Goal: Share content: Share content

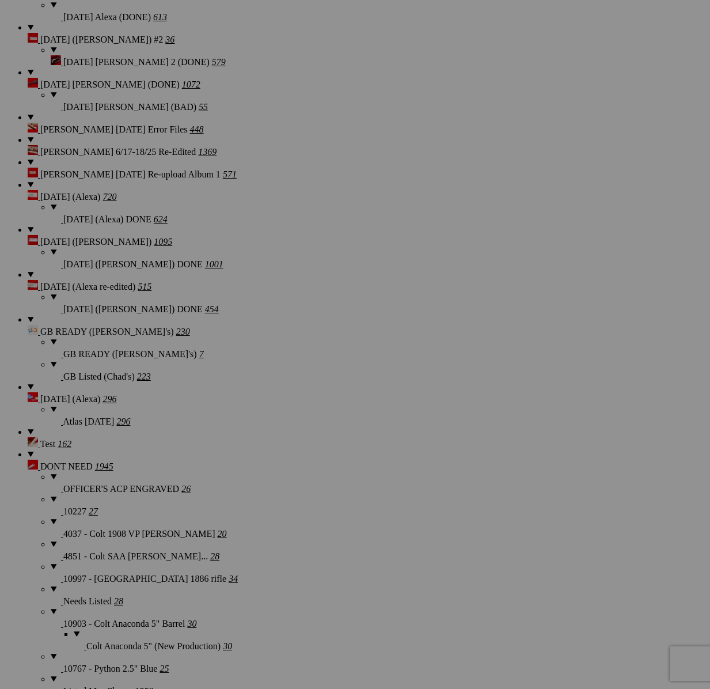
scroll to position [1356, 0]
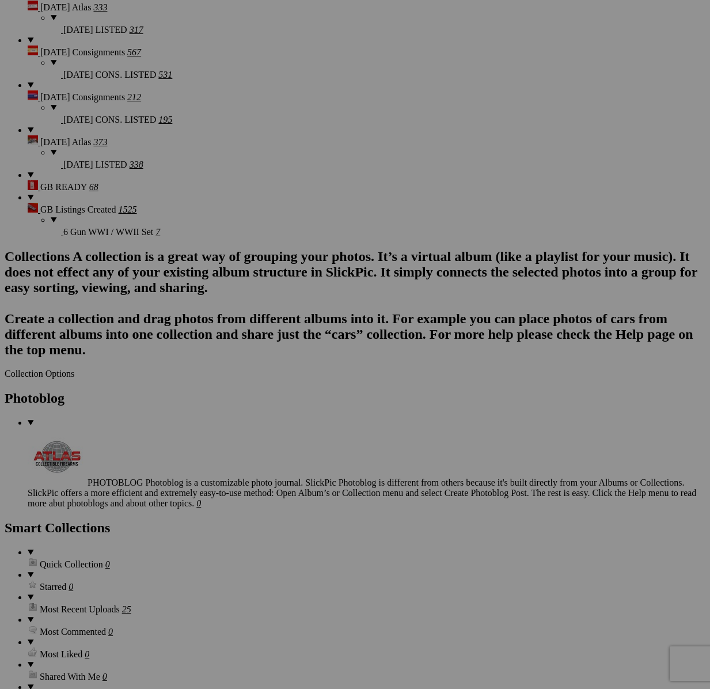
scroll to position [2342, 0]
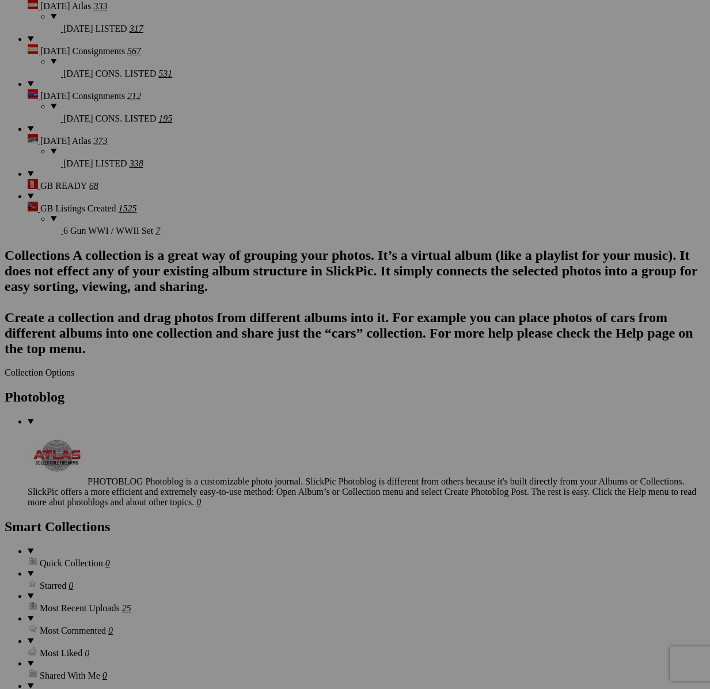
type textarea "<!-- SlickPic.com image hosting. HTML Bulk Share code Starts Here --> <div styl…"
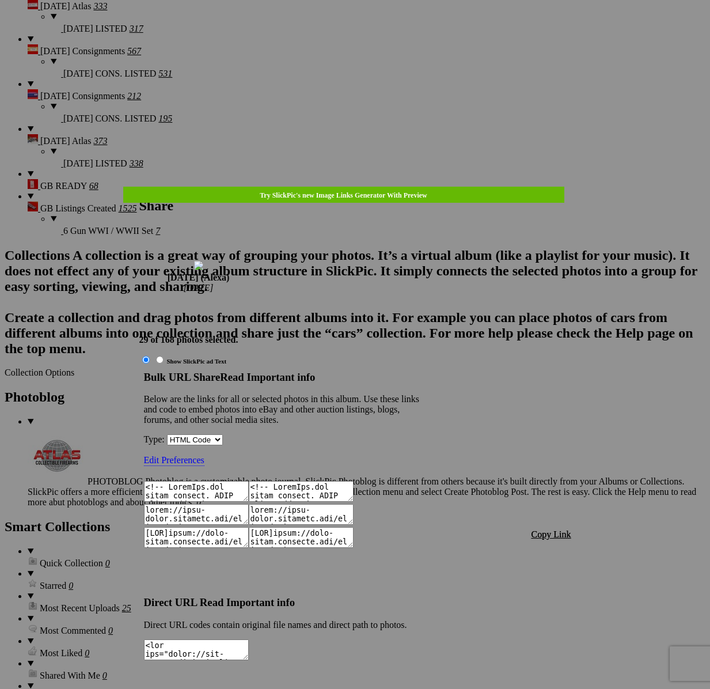
click at [548, 529] on span "Copy Link" at bounding box center [551, 534] width 40 height 10
click at [351, 31] on div at bounding box center [355, 344] width 710 height 689
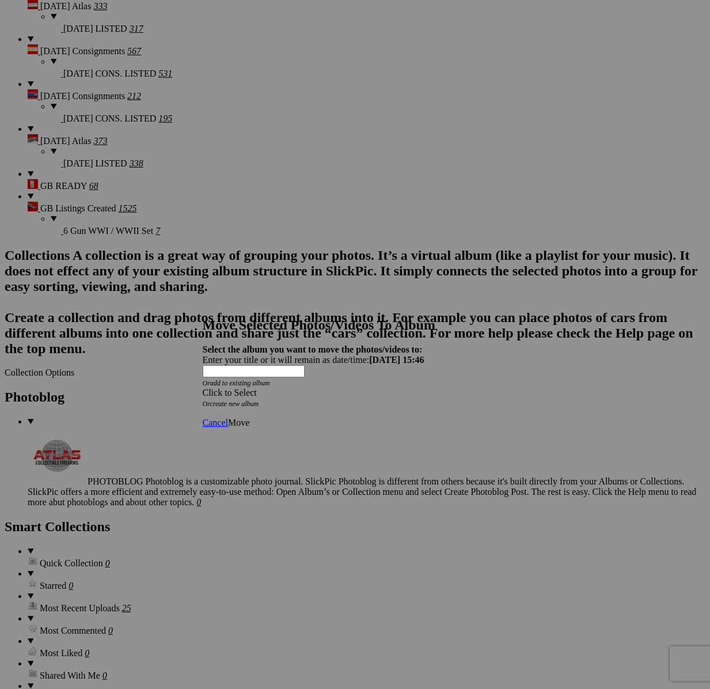
click at [203, 387] on span at bounding box center [203, 392] width 0 height 10
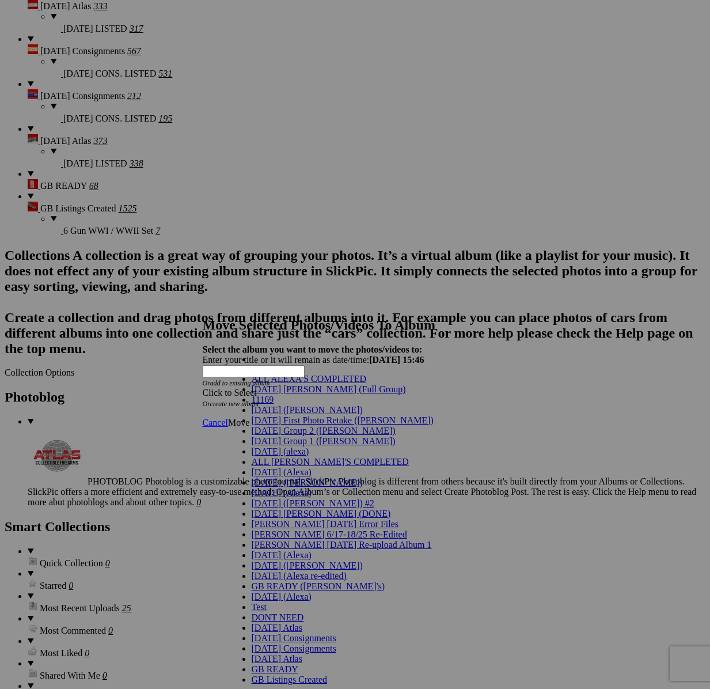
scroll to position [88, 0]
click at [271, 467] on span "[DATE] (Alexa)" at bounding box center [282, 472] width 60 height 10
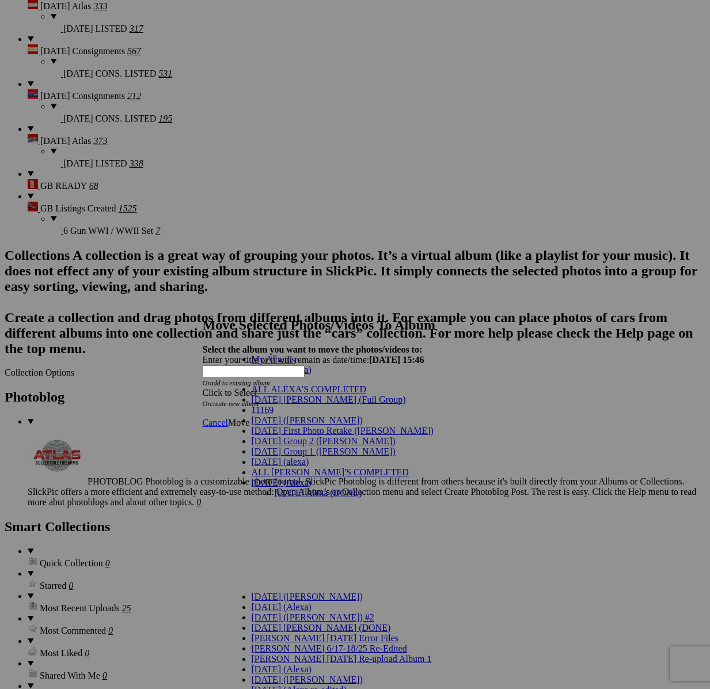
click at [280, 488] on link "[DATE] Alexa (DONE)" at bounding box center [319, 493] width 88 height 10
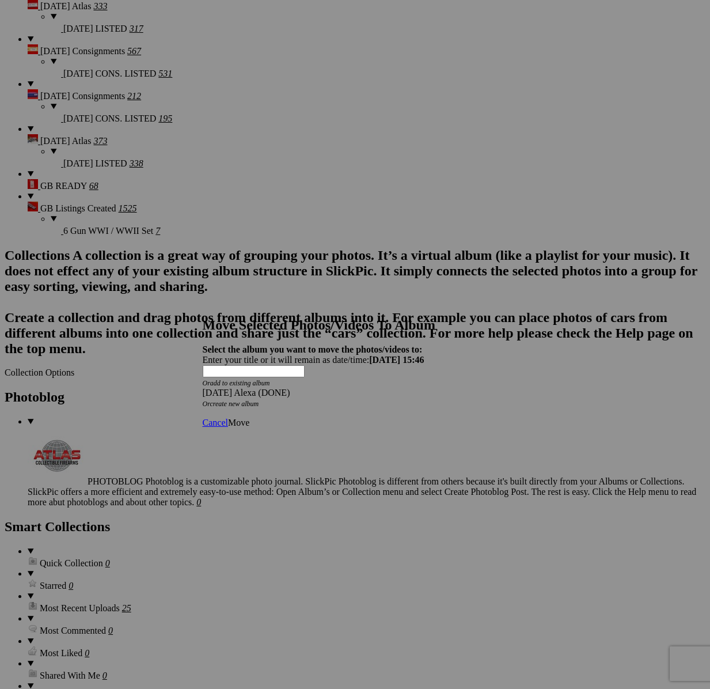
click at [249, 417] on span "Move" at bounding box center [238, 422] width 21 height 10
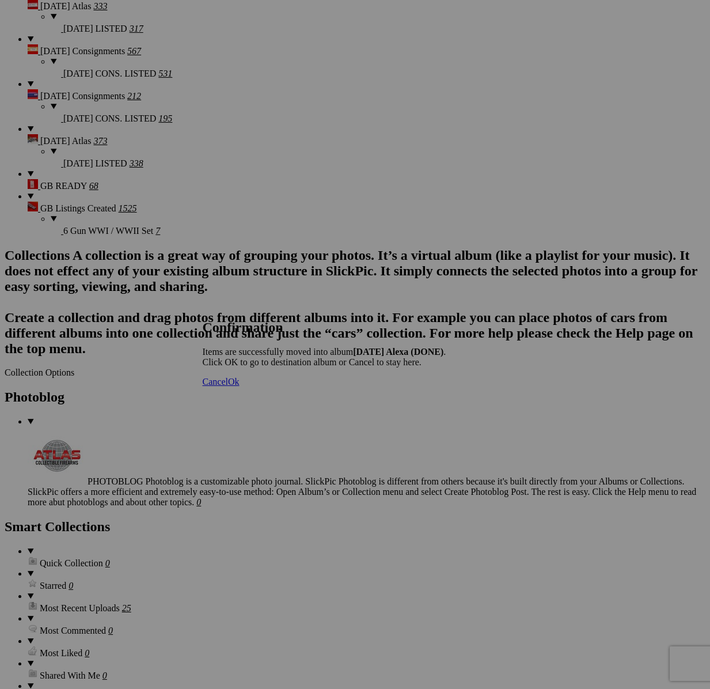
click at [228, 386] on span "Cancel" at bounding box center [215, 382] width 25 height 10
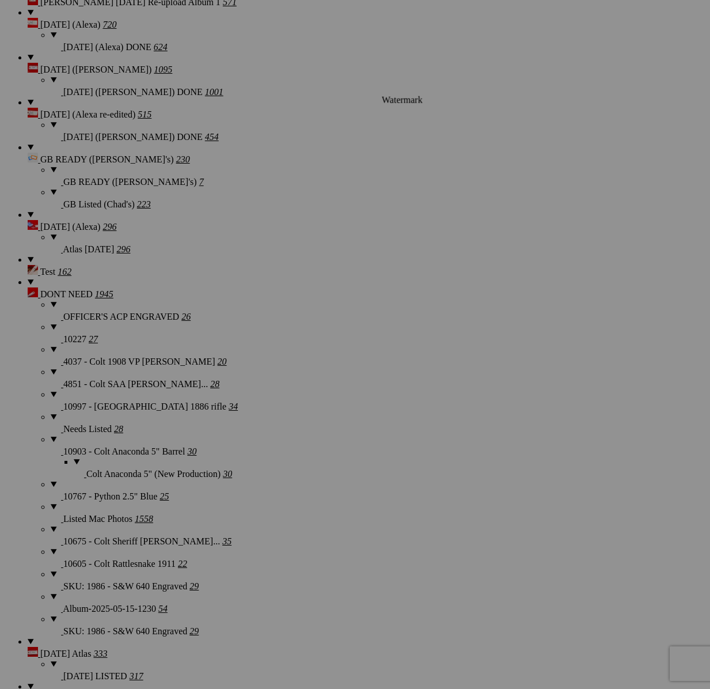
scroll to position [1593, 0]
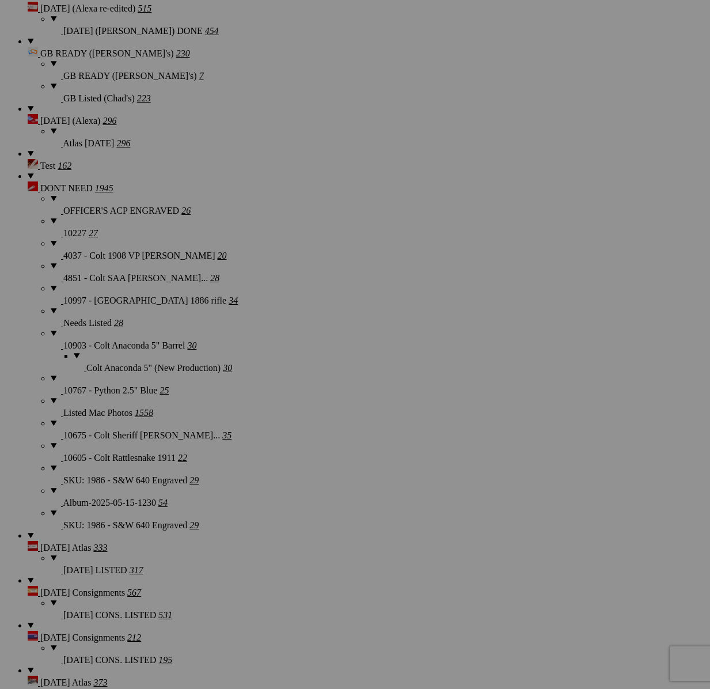
scroll to position [2501, 0]
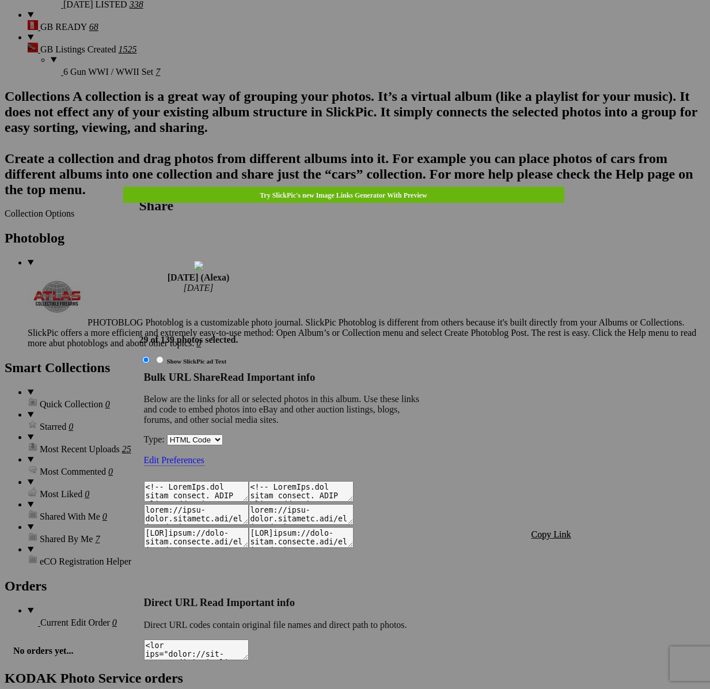
type textarea "<!-- SlickPic.com image hosting. HTML Bulk Share code Starts Here --> <div styl…"
click at [556, 529] on span "Copy Link" at bounding box center [551, 534] width 40 height 10
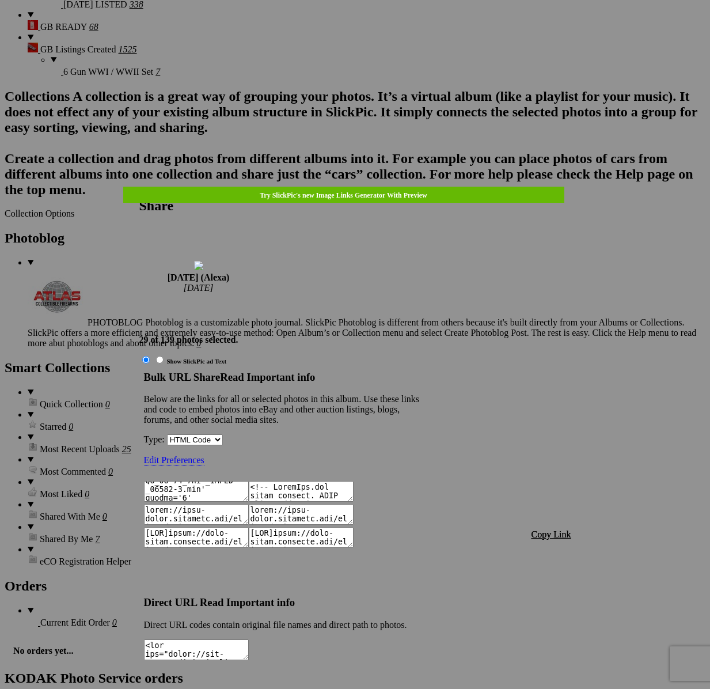
click at [368, 23] on div at bounding box center [355, 344] width 710 height 689
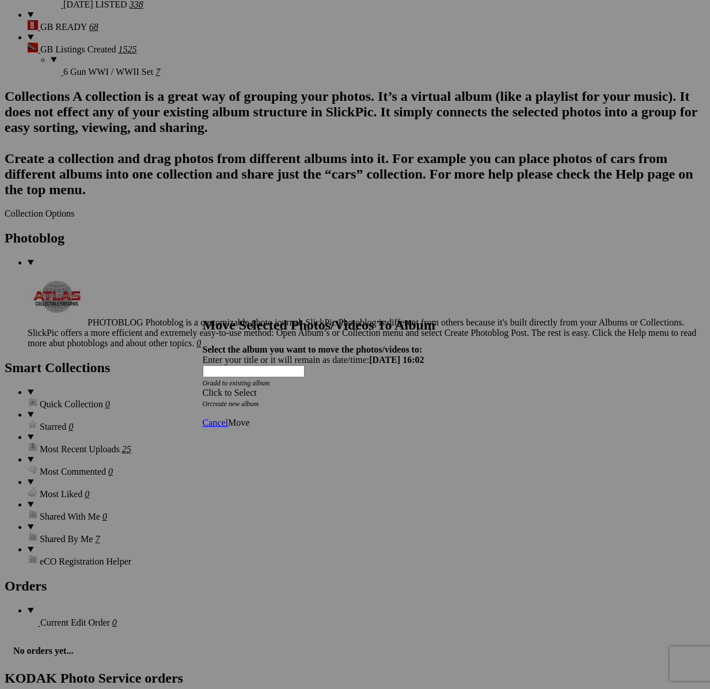
click at [423, 387] on div "Click to Select" at bounding box center [355, 392] width 305 height 10
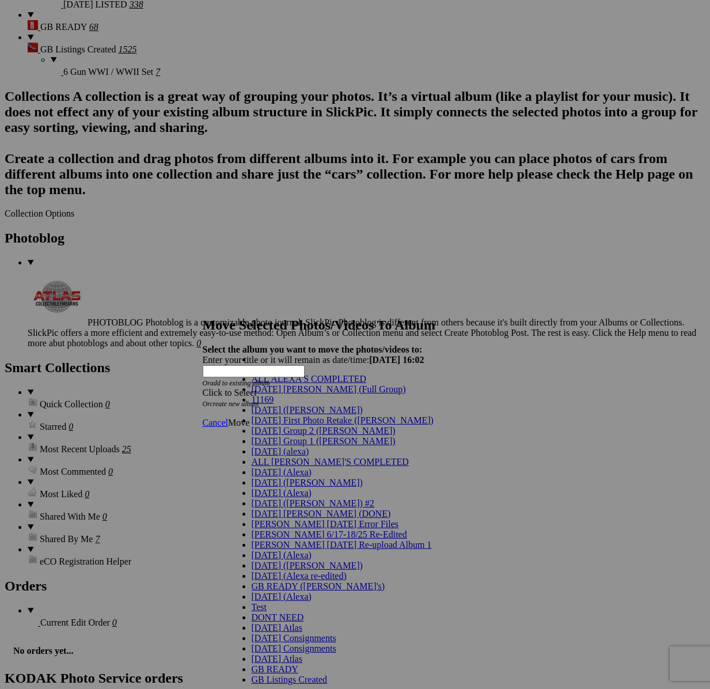
scroll to position [51, 0]
click at [284, 468] on link "[DATE] (Alexa)" at bounding box center [282, 472] width 60 height 10
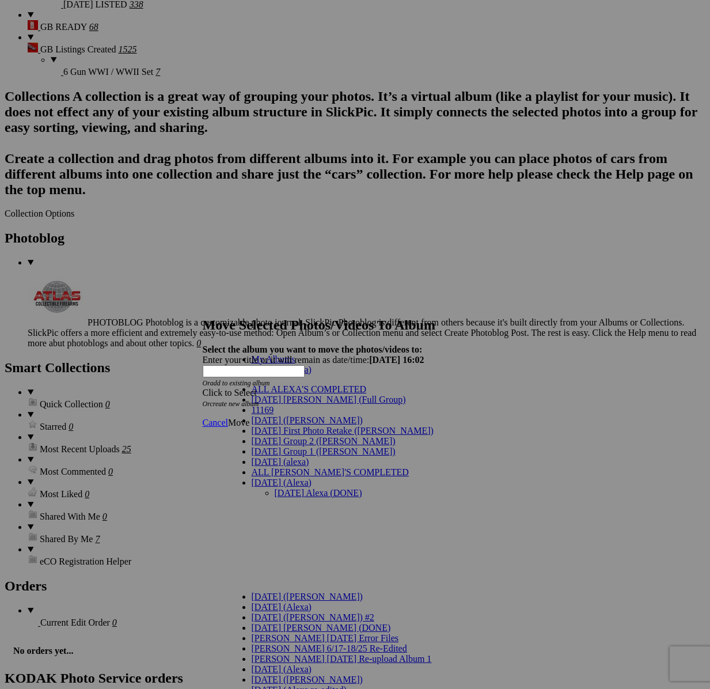
click at [287, 488] on link "[DATE] Alexa (DONE)" at bounding box center [319, 493] width 88 height 10
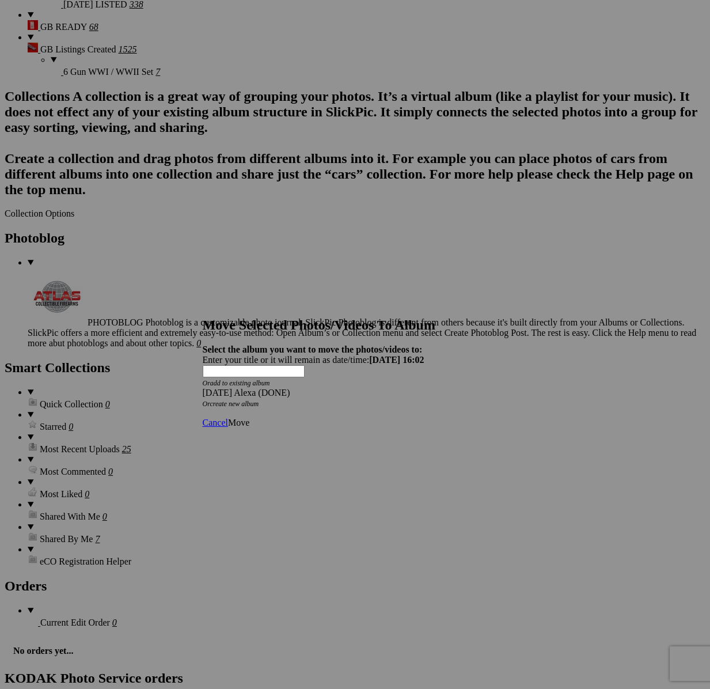
click at [249, 417] on span "Move" at bounding box center [238, 422] width 21 height 10
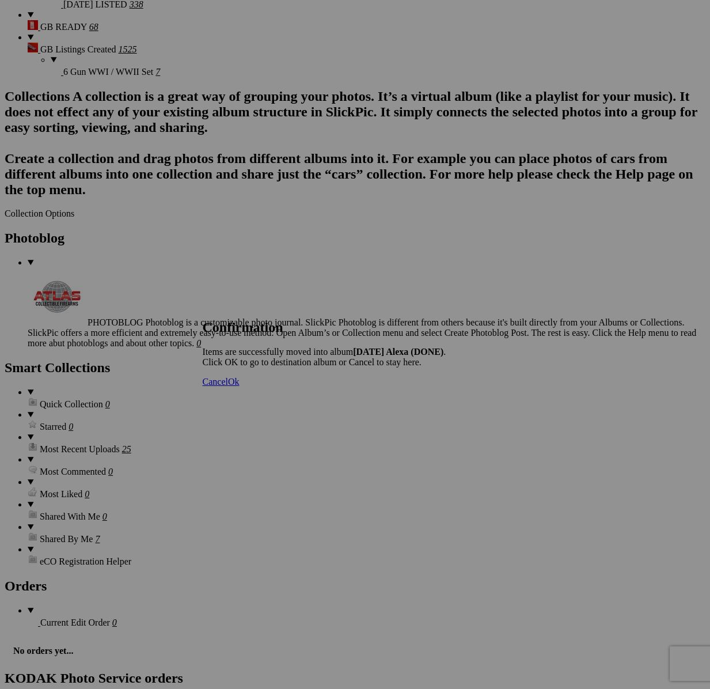
click at [228, 386] on span "Cancel" at bounding box center [215, 382] width 25 height 10
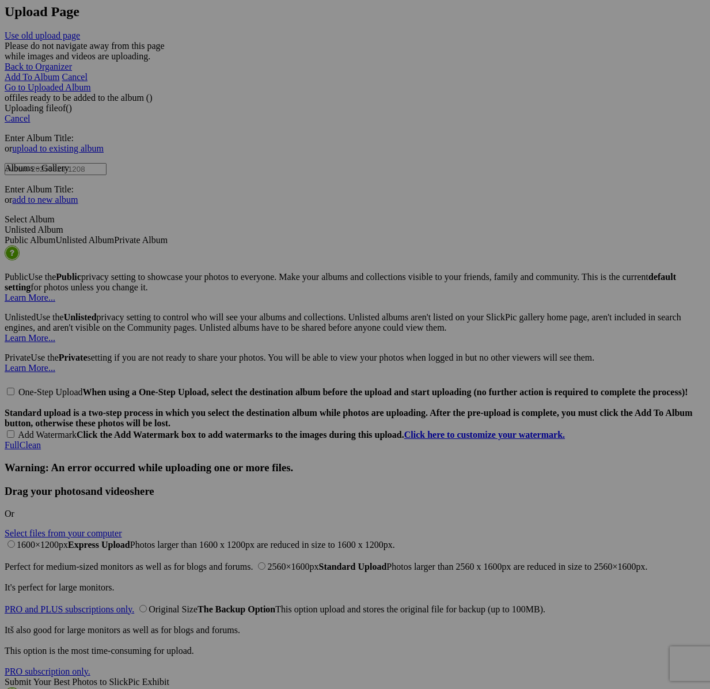
scroll to position [3719, 0]
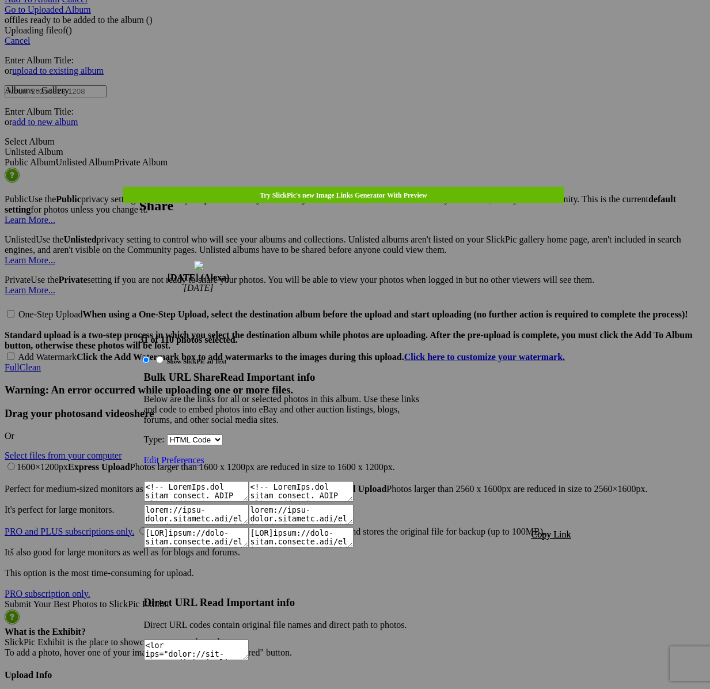
click at [563, 529] on span "Copy Link" at bounding box center [551, 534] width 40 height 10
click at [364, 34] on div at bounding box center [355, 344] width 710 height 689
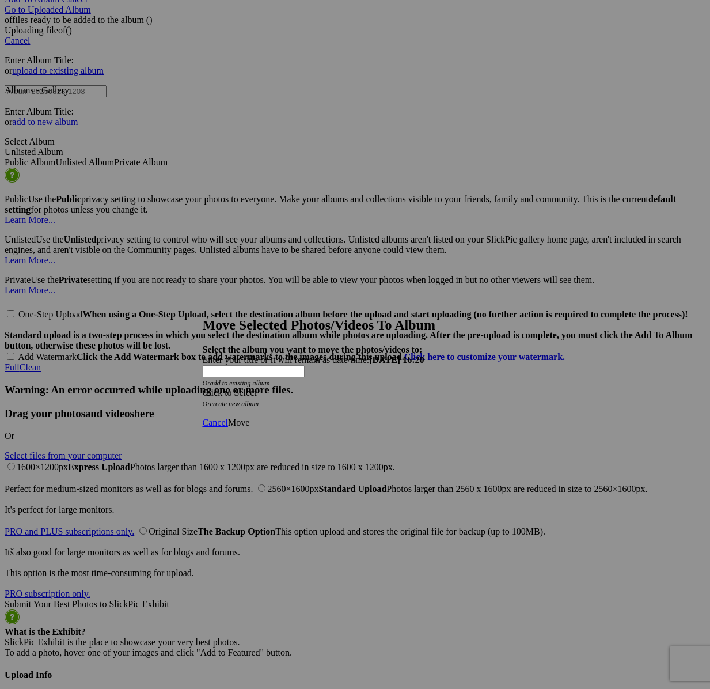
click at [415, 387] on div "Click to Select" at bounding box center [355, 392] width 305 height 10
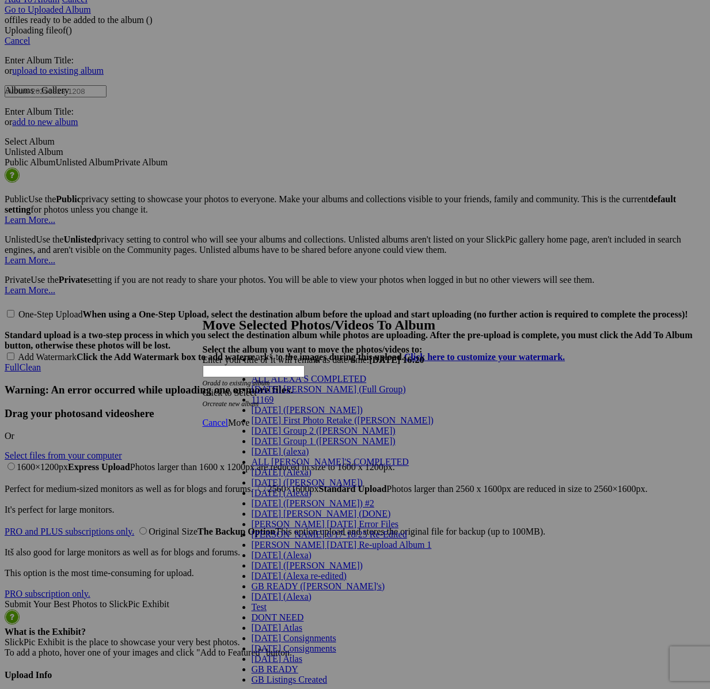
scroll to position [116, 0]
click at [271, 467] on link "[DATE] (Alexa)" at bounding box center [282, 472] width 60 height 10
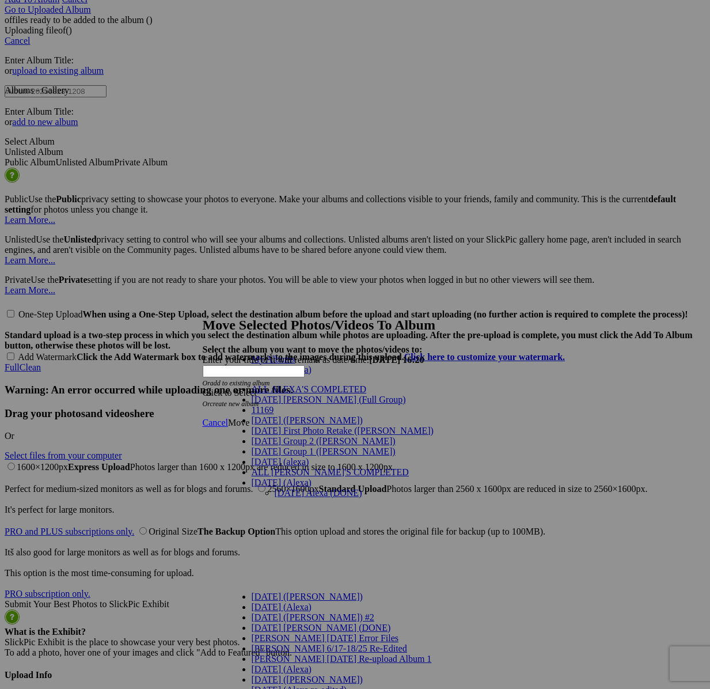
click at [275, 488] on link "[DATE] Alexa (DONE)" at bounding box center [319, 493] width 88 height 10
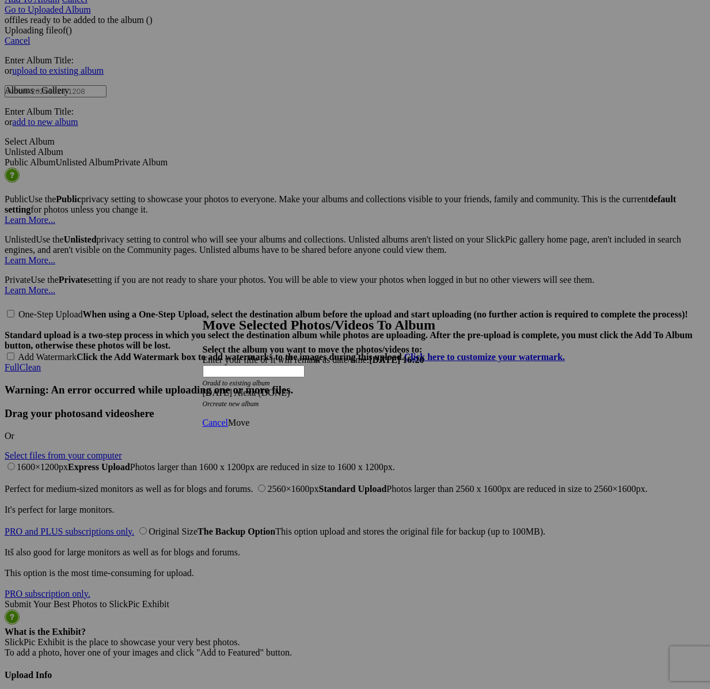
click at [249, 417] on span "Move" at bounding box center [238, 422] width 21 height 10
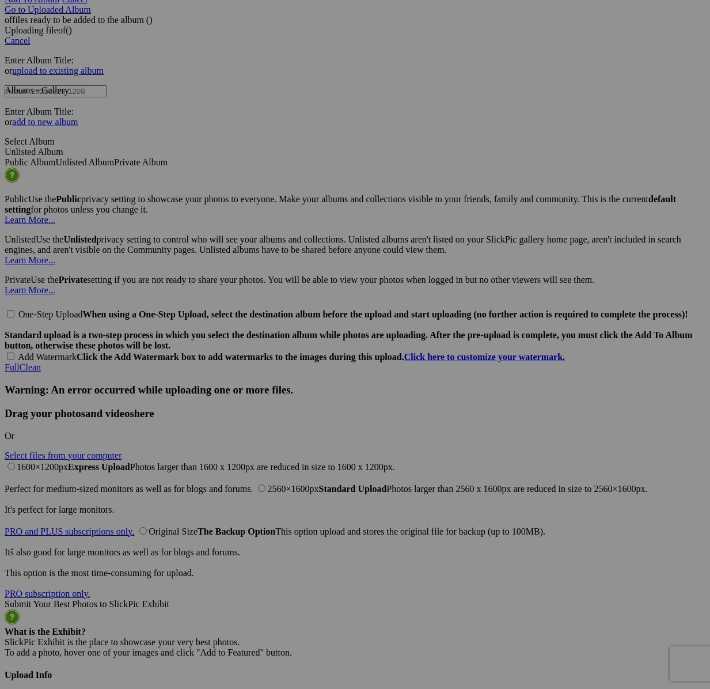
scroll to position [2549, 0]
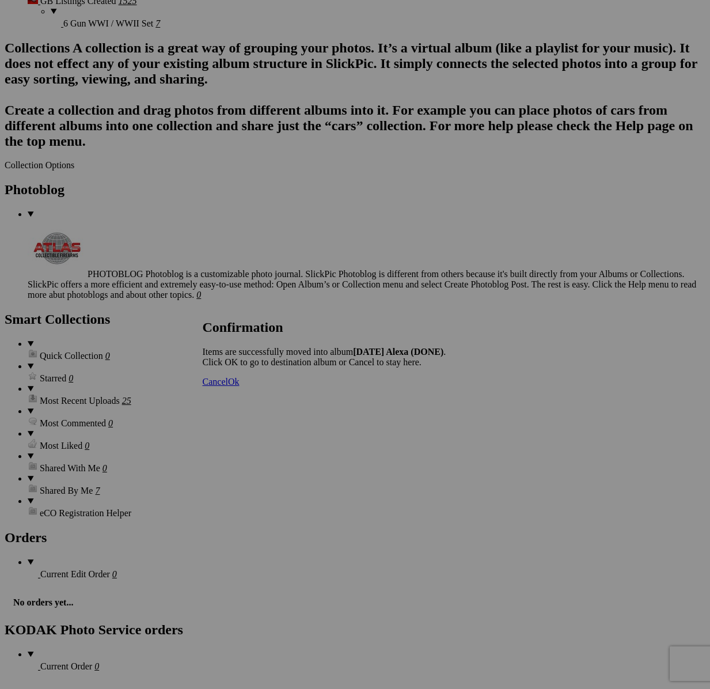
click at [228, 386] on span "Cancel" at bounding box center [215, 382] width 25 height 10
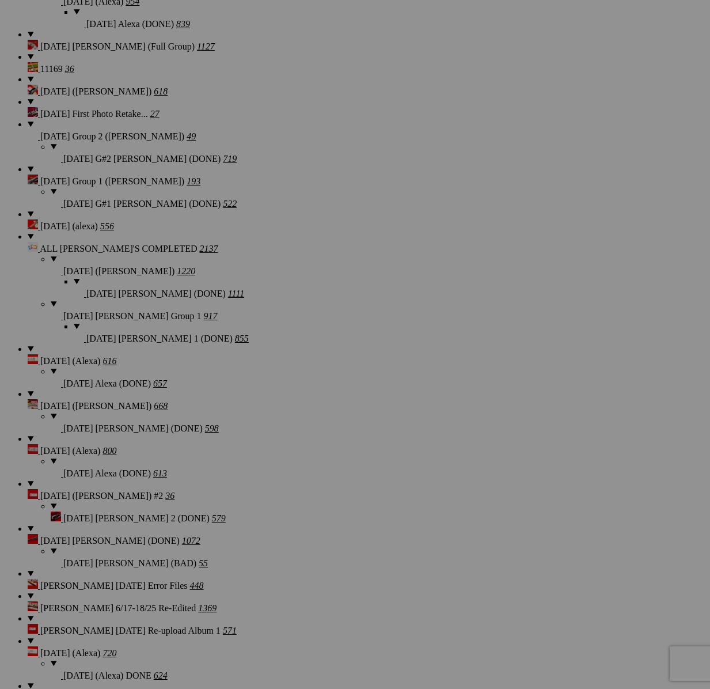
scroll to position [0, 0]
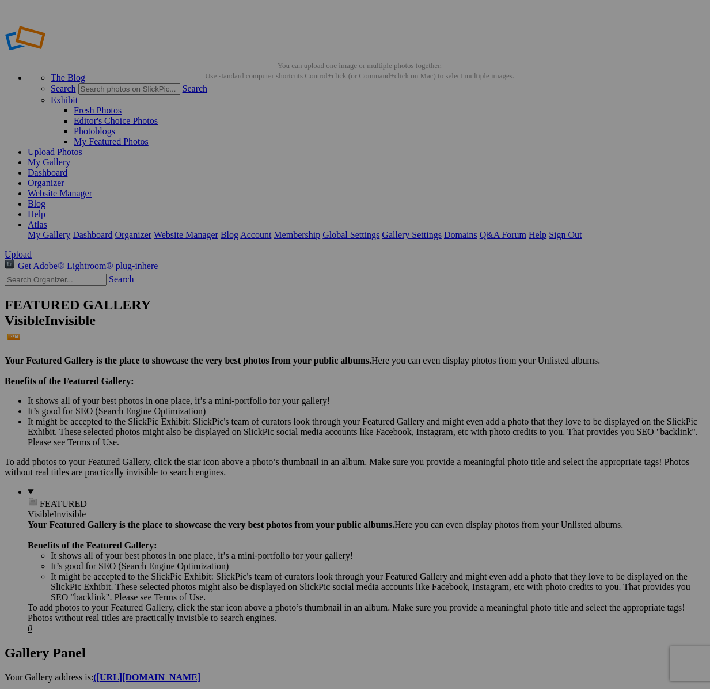
drag, startPoint x: 39, startPoint y: 323, endPoint x: 61, endPoint y: 116, distance: 208.5
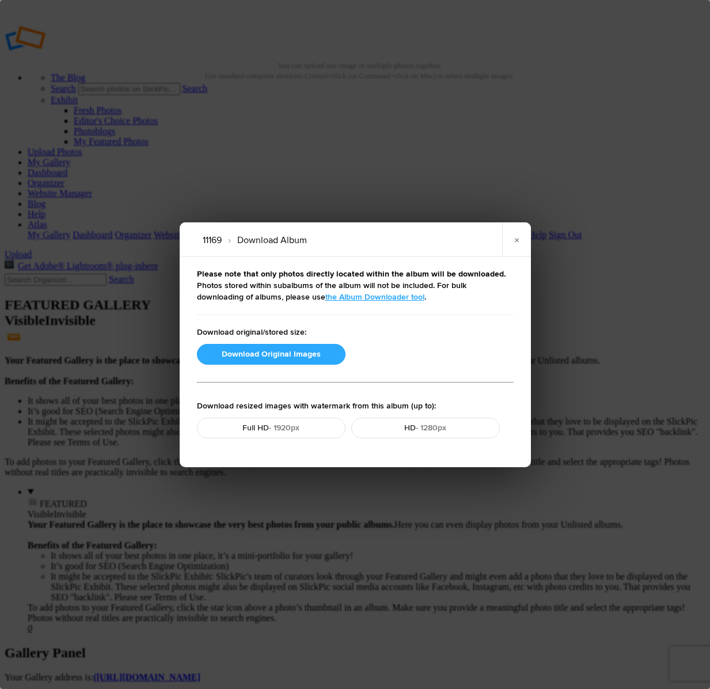
click at [291, 355] on button "Download Original Images" at bounding box center [271, 354] width 149 height 21
